Goal: Find specific page/section: Find specific page/section

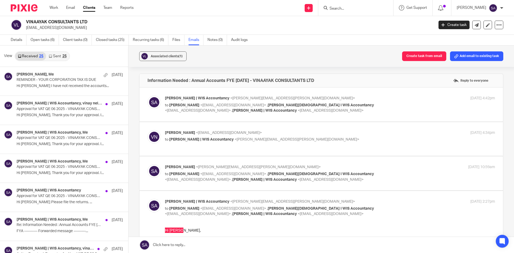
scroll to position [434, 0]
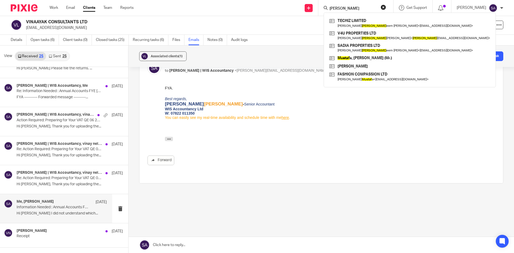
type input "mustaq"
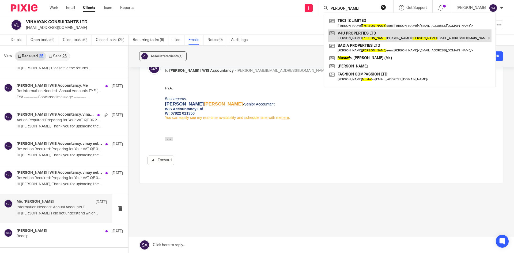
click at [350, 34] on link at bounding box center [410, 35] width 164 height 12
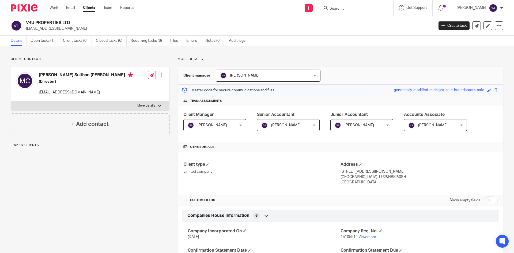
drag, startPoint x: 38, startPoint y: 74, endPoint x: 117, endPoint y: 75, distance: 79.3
click at [117, 75] on div "Mohamed Mustaq Sulthan Abdul Cader (Director) mustaqcad@yahoo.com" at bounding box center [74, 84] width 117 height 28
copy h4 "Mohamed Mustaq Sulthan Abdul Cader"
drag, startPoint x: 78, startPoint y: 21, endPoint x: 25, endPoint y: 19, distance: 52.8
click at [25, 19] on div "V4U PROPERTIES LTD v4upropertiesltd@yahoo.com Create task Update from Companies…" at bounding box center [257, 26] width 514 height 20
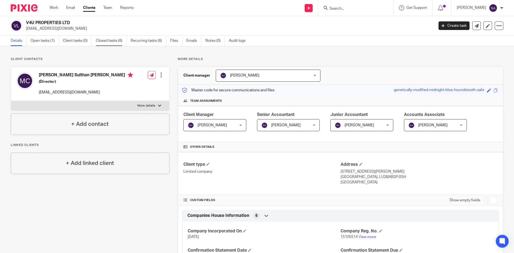
copy h2 "V4U PROPERTIES LTD"
drag, startPoint x: 117, startPoint y: 75, endPoint x: 40, endPoint y: 76, distance: 76.6
click at [40, 76] on h4 "Mohamed Mustaq Sulthan Abdul Cader" at bounding box center [86, 75] width 94 height 7
click at [40, 74] on h4 "Mohamed Mustaq Sulthan Abdul Cader" at bounding box center [86, 75] width 94 height 7
drag, startPoint x: 38, startPoint y: 74, endPoint x: 75, endPoint y: 77, distance: 37.9
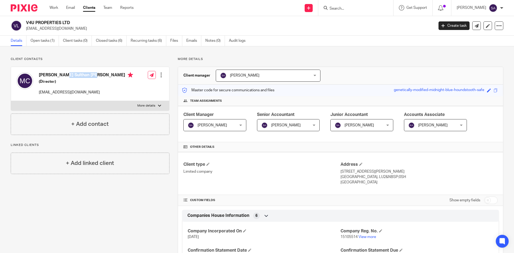
click at [75, 77] on div "Mohamed Mustaq Sulthan Abdul Cader (Director) mustaqcad@yahoo.com" at bounding box center [74, 84] width 117 height 28
click at [75, 77] on h4 "Mohamed Mustaq Sulthan Abdul Cader" at bounding box center [86, 75] width 94 height 7
drag, startPoint x: 60, startPoint y: 74, endPoint x: 92, endPoint y: 77, distance: 31.8
click at [92, 77] on h4 "Mohamed Mustaq Sulthan Abdul Cader" at bounding box center [86, 75] width 94 height 7
copy h4 "Mustaq Sulthan"
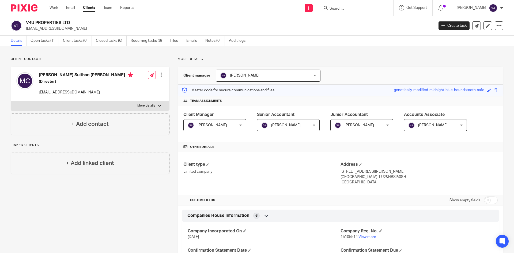
click at [186, 40] on ul "Details Open tasks (1) Client tasks (0) Closed tasks (6) Recurring tasks (6) Fi…" at bounding box center [132, 41] width 243 height 10
click at [190, 42] on link "Emails" at bounding box center [193, 41] width 15 height 10
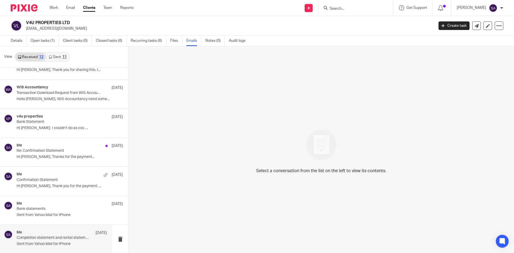
scroll to position [1, 0]
click at [45, 240] on p "Completion statement and rental statement" at bounding box center [53, 237] width 72 height 5
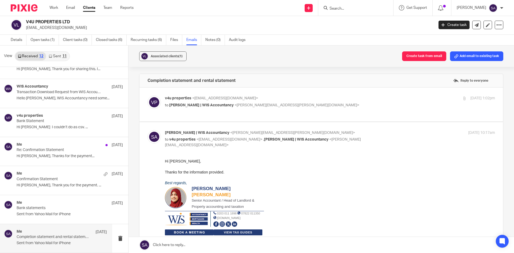
scroll to position [0, 0]
click at [327, 102] on div "v4u properties <v4upropertiesltd@yahoo.com> to Shafiya Abdulla | WIS Accountanc…" at bounding box center [275, 102] width 220 height 12
checkbox input "true"
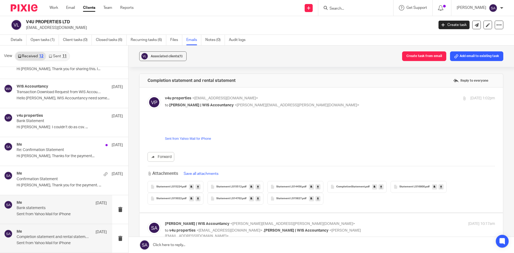
click at [63, 206] on p "Bank statements" at bounding box center [53, 208] width 72 height 5
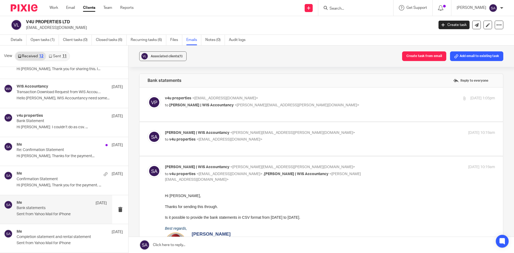
click at [363, 135] on p "Shafiya Abdulla | WIS Accountancy <shafiya.abdulla@wis-accountancy.co.uk>" at bounding box center [275, 133] width 220 height 6
checkbox input "true"
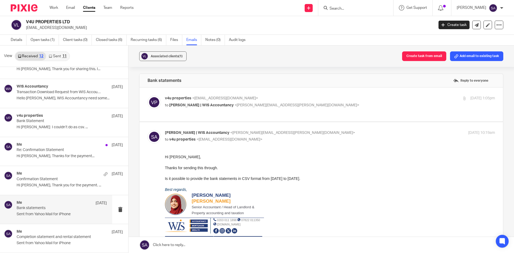
click at [342, 105] on p "to Shafiya Abdulla | WIS Accountancy <shafiya.abdulla@wis-accountancy.co.uk>" at bounding box center [275, 106] width 220 height 6
checkbox input "true"
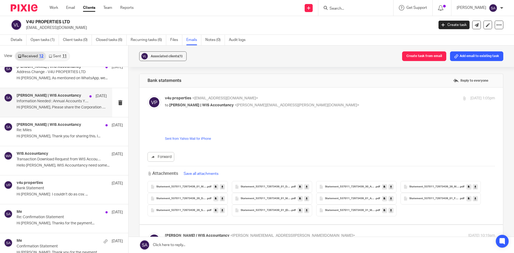
scroll to position [82, 0]
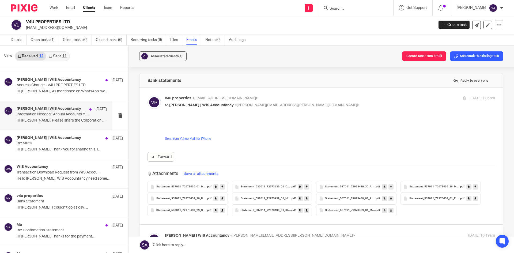
click at [61, 118] on div "Sarah Asfar | WIS Accountancy 14 Feb Information Needed : Annual Accounts YE Au…" at bounding box center [62, 116] width 90 height 18
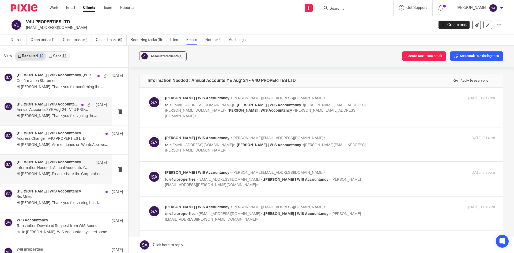
scroll to position [0, 0]
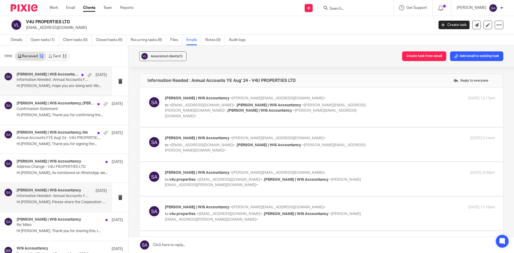
click at [56, 82] on p "Information Needed : Annual Accounts FYE 31 Aug 2025 - V4U PROPERTIES LTD" at bounding box center [53, 80] width 72 height 5
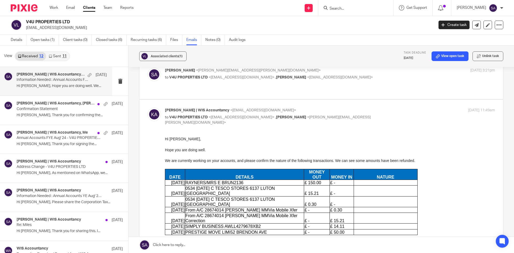
scroll to position [27, 0]
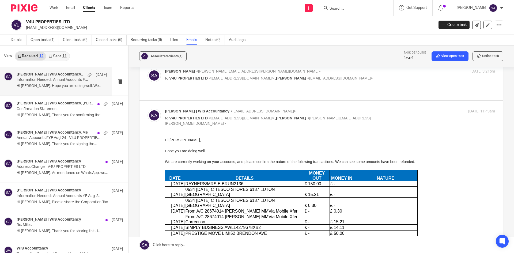
click at [386, 77] on div "Shafiya Abdulla <shafiya.abdulla@wis-accountancy.co.uk> to V4U PROPERTIES LTD <…" at bounding box center [330, 75] width 330 height 13
checkbox input "true"
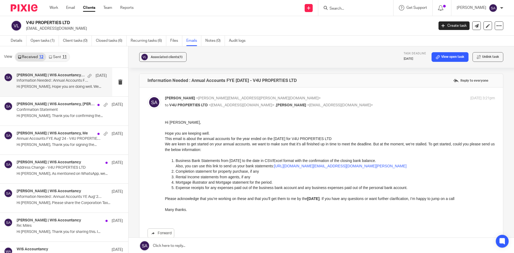
scroll to position [0, 0]
click at [341, 9] on input "Search" at bounding box center [353, 8] width 48 height 5
paste input "Mohamed Mustaq Sulthan Abdul Cader"
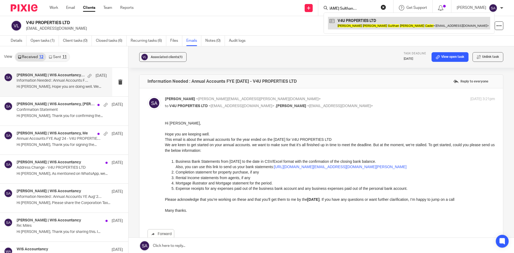
type input "Mohamed Mustaq Sulthan Abdul Cader"
click at [366, 20] on link at bounding box center [409, 23] width 162 height 12
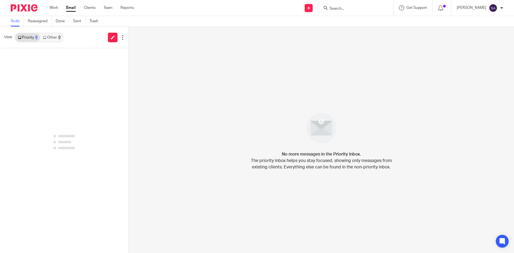
click at [339, 9] on input "Search" at bounding box center [353, 8] width 48 height 5
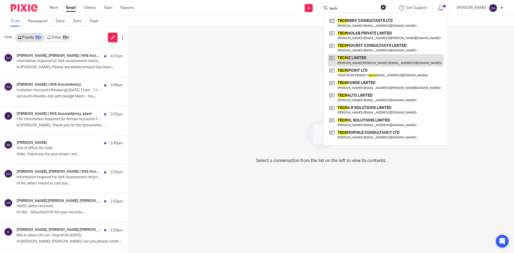
type input "tech"
click at [399, 57] on link at bounding box center [386, 60] width 116 height 12
